Goal: Check status

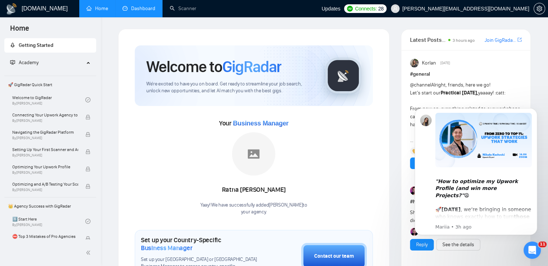
click at [140, 7] on link "Dashboard" at bounding box center [138, 8] width 33 height 6
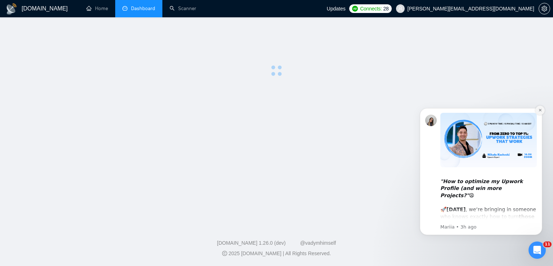
click at [539, 110] on icon "Dismiss notification" at bounding box center [541, 110] width 4 height 4
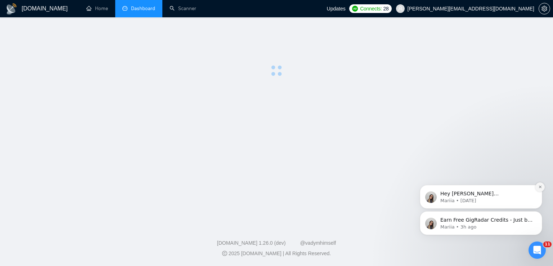
click at [541, 187] on icon "Dismiss notification" at bounding box center [540, 187] width 3 height 3
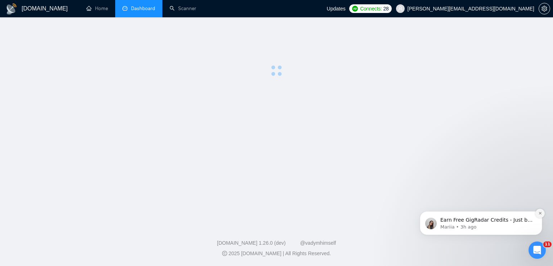
click at [539, 213] on icon "Dismiss notification" at bounding box center [541, 213] width 4 height 4
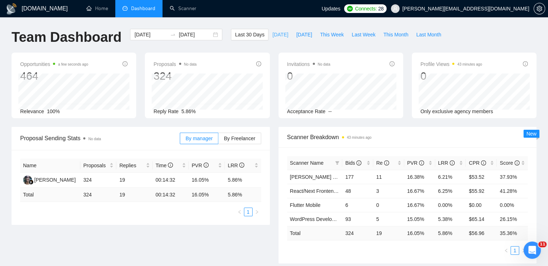
click at [272, 32] on span "[DATE]" at bounding box center [280, 35] width 16 height 8
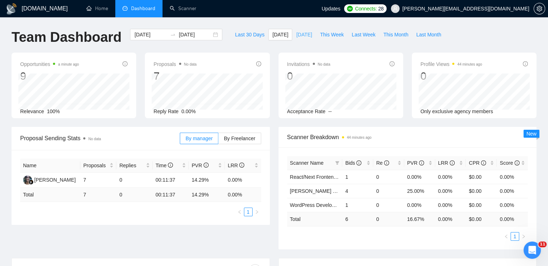
click at [297, 33] on span "[DATE]" at bounding box center [304, 35] width 16 height 8
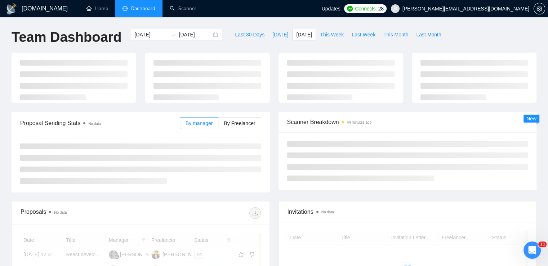
type input "[DATE]"
